Goal: Task Accomplishment & Management: Manage account settings

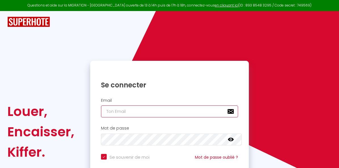
click at [152, 113] on input "email" at bounding box center [169, 112] width 137 height 12
type input "[EMAIL_ADDRESS][DOMAIN_NAME]"
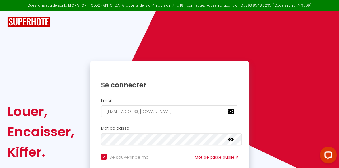
click at [233, 139] on icon at bounding box center [231, 139] width 6 height 3
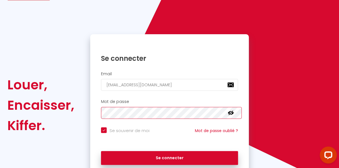
scroll to position [27, 0]
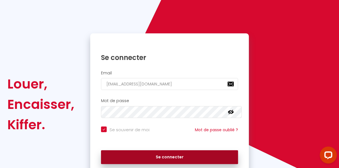
click at [175, 158] on button "Se connecter" at bounding box center [169, 158] width 137 height 14
checkbox input "true"
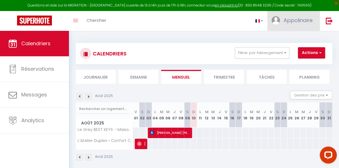
click at [275, 23] on img at bounding box center [275, 20] width 9 height 9
click at [281, 39] on icon at bounding box center [282, 40] width 4 height 4
select select "fr"
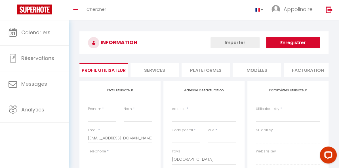
type input "Appolinaire"
type input "Koukouossa"
select select
select select "28"
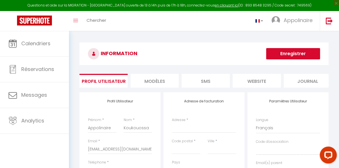
select select
click at [332, 20] on link at bounding box center [328, 21] width 19 height 20
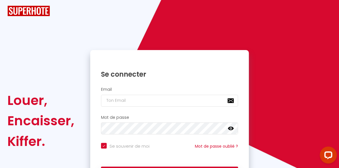
checkbox input "true"
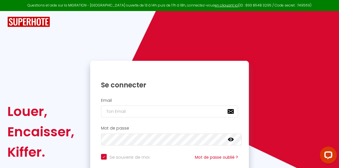
click at [90, 29] on div at bounding box center [170, 22] width 332 height 22
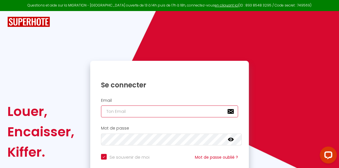
click at [168, 112] on input "email" at bounding box center [169, 112] width 137 height 12
click at [138, 112] on input "email" at bounding box center [169, 112] width 137 height 12
type input "t"
checkbox input "true"
type input "ti"
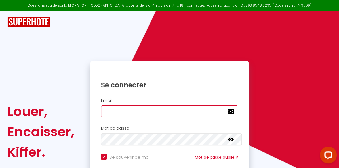
checkbox input "true"
type input "tib"
checkbox input "true"
type input "tibu"
checkbox input "true"
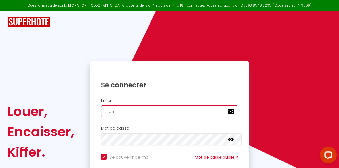
type input "tibur"
checkbox input "true"
type input "tiburc"
checkbox input "true"
type input "tiburce"
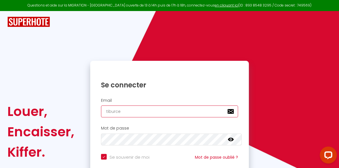
checkbox input "true"
type input "tiburcek"
checkbox input "true"
type input "tiburceko"
checkbox input "true"
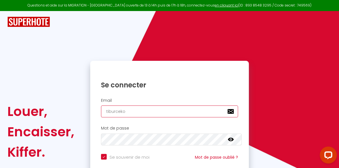
type input "tiburcekou"
checkbox input "true"
type input "tiburcekouk"
checkbox input "true"
type input "tiburcekouko"
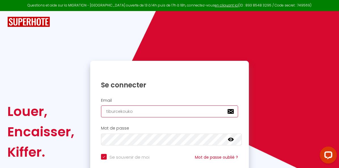
checkbox input "true"
type input "tiburcekoukou"
checkbox input "true"
type input "tiburcekoukouo"
checkbox input "true"
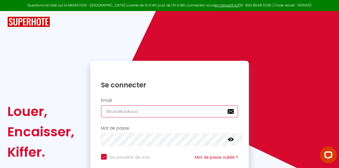
type input "tiburcekoukouos"
checkbox input "true"
type input "tiburcekoukouoss"
checkbox input "true"
type input "tiburcekoukouosss"
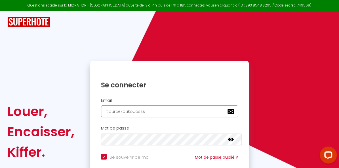
checkbox input "true"
type input "tiburcekoukouoss"
checkbox input "true"
type input "tiburcekoukouossa"
checkbox input "true"
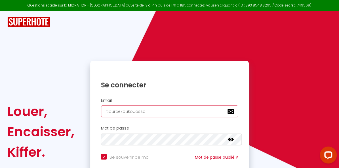
type input "tiburcekoukouossa@"
checkbox input "true"
type input "tiburcekoukouossa@y"
checkbox input "true"
type input "tiburcekoukouossa@ya"
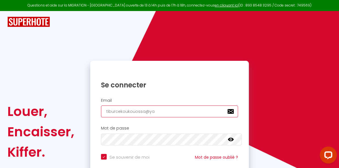
checkbox input "true"
type input "tiburcekoukouossa@yah"
checkbox input "true"
type input "tiburcekoukouossa@yaho"
checkbox input "true"
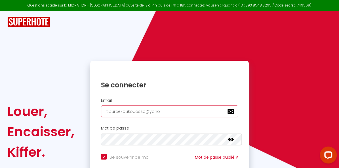
type input "[EMAIL_ADDRESS]"
checkbox input "true"
type input "[EMAIL_ADDRESS]."
checkbox input "true"
type input "tiburcekoukouossa@yahoo.f"
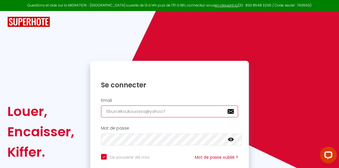
checkbox input "true"
type input "[EMAIL_ADDRESS][DOMAIN_NAME]"
checkbox input "true"
type input "[EMAIL_ADDRESS][DOMAIN_NAME]"
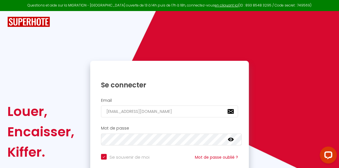
click at [238, 128] on h2 "Mot de passe" at bounding box center [169, 128] width 137 height 5
click at [233, 140] on icon at bounding box center [231, 140] width 6 height 6
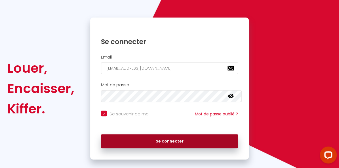
click at [179, 139] on button "Se connecter" at bounding box center [169, 142] width 137 height 14
checkbox input "true"
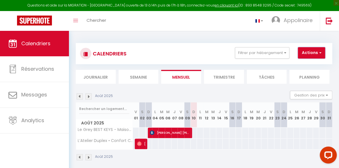
click at [320, 53] on span "button" at bounding box center [318, 53] width 3 height 6
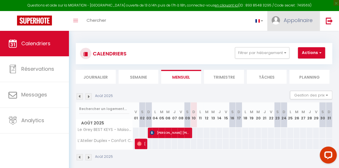
click at [301, 21] on span "Appolinaire" at bounding box center [297, 20] width 29 height 7
click at [286, 39] on link "Paramètres" at bounding box center [297, 40] width 42 height 10
select select "fr"
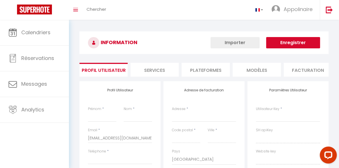
type input "Appolinaire"
type input "Koukouossa"
select select
select select "28"
type input "[URL][DOMAIN_NAME]"
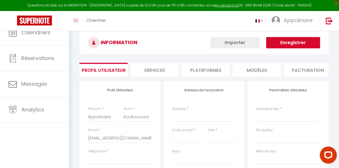
select select
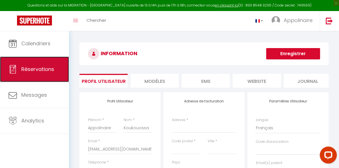
click at [43, 70] on span "Réservations" at bounding box center [37, 69] width 33 height 7
select select "not_cancelled"
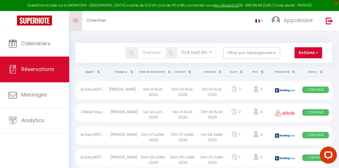
click at [75, 23] on link "Toggle menubar" at bounding box center [75, 21] width 13 height 20
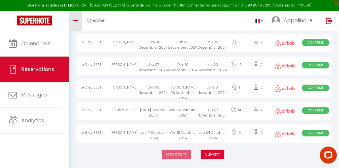
scroll to position [1077, 0]
click at [261, 20] on link at bounding box center [259, 21] width 16 height 20
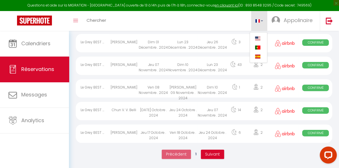
click at [261, 20] on link at bounding box center [259, 21] width 16 height 20
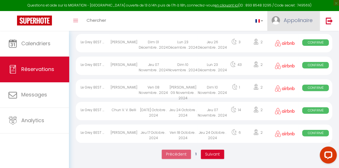
click at [280, 19] on link "Appolinaire" at bounding box center [293, 21] width 52 height 20
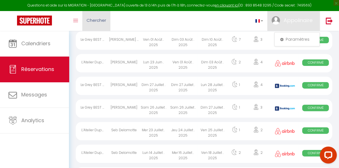
scroll to position [0, 0]
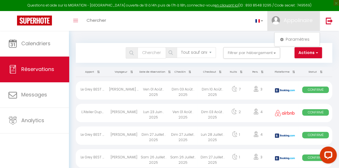
click at [143, 24] on div "Toggle menubar Chercher BUTTON Appolinaire Paramètres" at bounding box center [187, 21] width 293 height 20
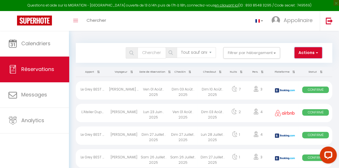
click at [314, 53] on span "button" at bounding box center [315, 53] width 3 height 6
click at [44, 19] on img at bounding box center [34, 21] width 35 height 10
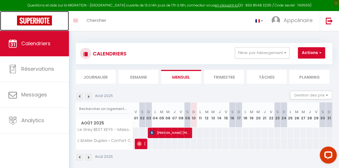
click at [44, 19] on img at bounding box center [34, 21] width 35 height 10
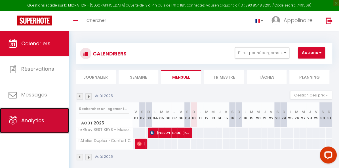
click at [29, 120] on span "Analytics" at bounding box center [32, 120] width 23 height 7
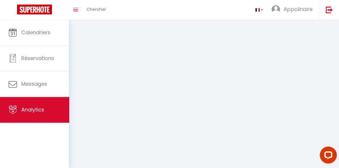
select select "2025"
select select "8"
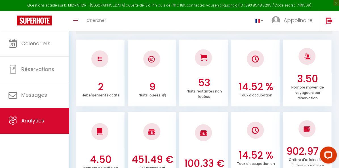
scroll to position [86, 0]
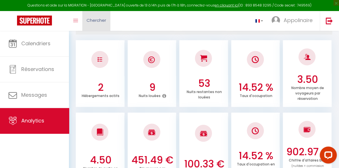
click at [95, 19] on span "Chercher" at bounding box center [96, 20] width 20 height 6
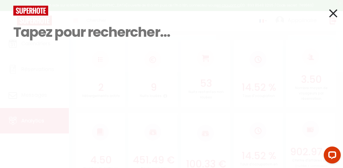
click at [333, 15] on icon at bounding box center [333, 13] width 8 height 14
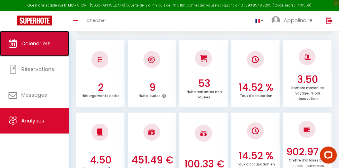
click at [42, 44] on span "Calendriers" at bounding box center [35, 43] width 29 height 7
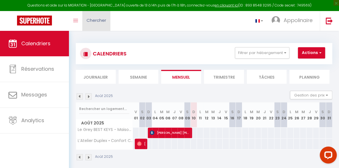
click at [90, 19] on span "Chercher" at bounding box center [96, 20] width 20 height 6
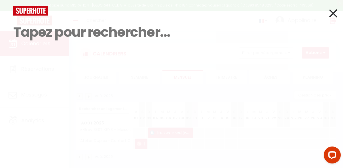
click at [330, 10] on icon at bounding box center [333, 13] width 8 height 14
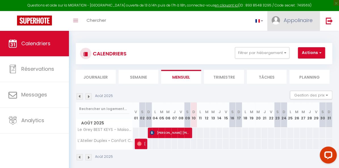
click at [303, 22] on span "Appolinaire" at bounding box center [297, 20] width 29 height 7
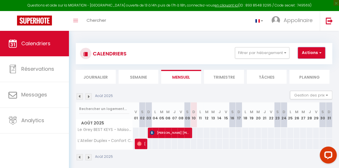
click at [310, 52] on button "Actions" at bounding box center [311, 52] width 27 height 11
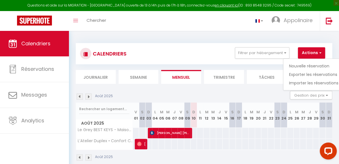
click at [136, 18] on div "Toggle menubar Chercher BUTTON Appolinaire Paramètres" at bounding box center [187, 21] width 293 height 20
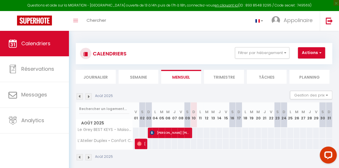
scroll to position [31, 0]
